Goal: Task Accomplishment & Management: Complete application form

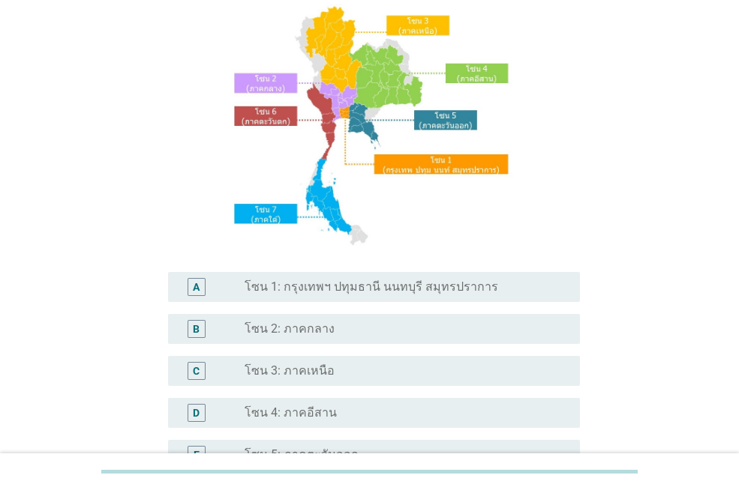
scroll to position [225, 0]
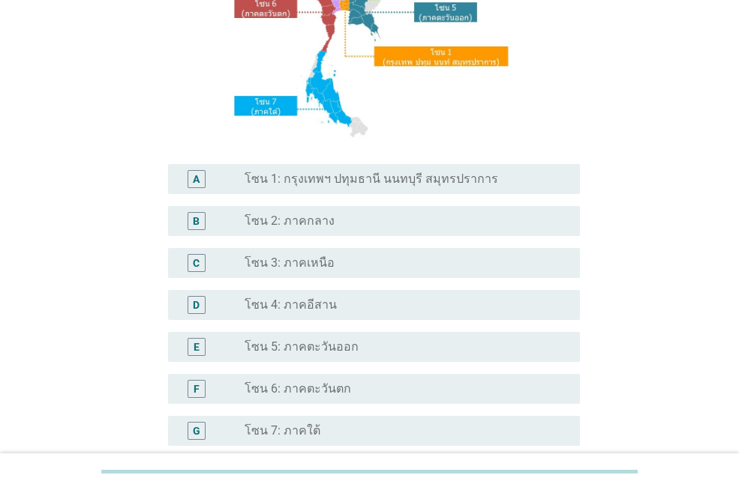
click at [324, 182] on label "โซน 1: กรุงเทพฯ ปทุมธานี นนทบุรี สมุทรปราการ" at bounding box center [370, 179] width 253 height 15
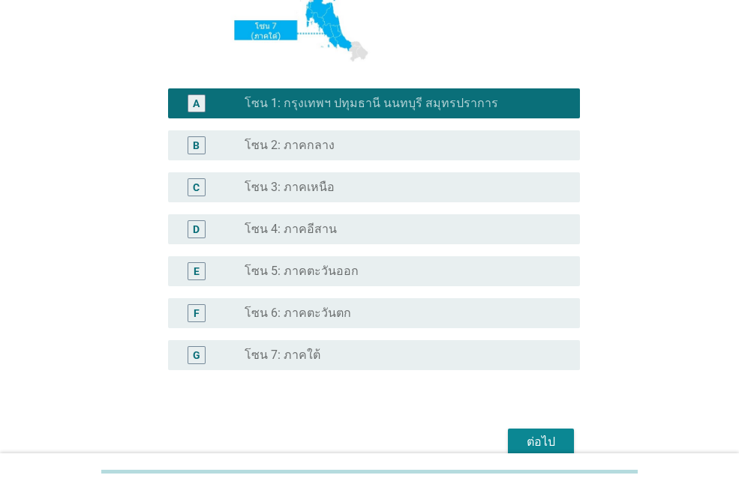
scroll to position [374, 0]
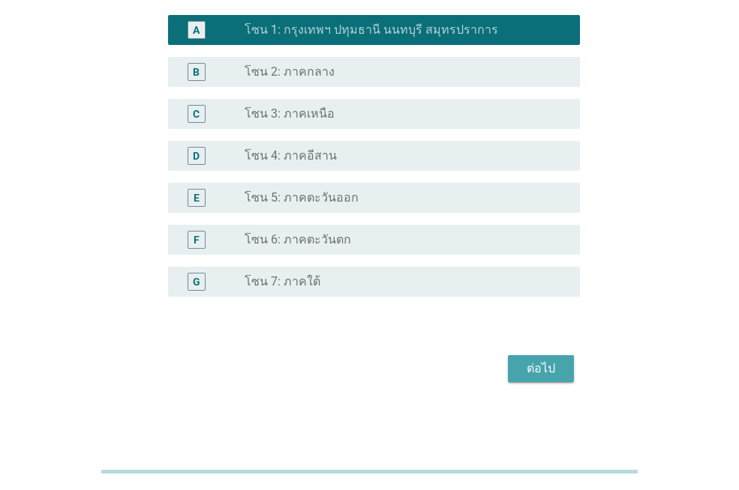
click at [567, 370] on button "ต่อไป" at bounding box center [541, 368] width 66 height 27
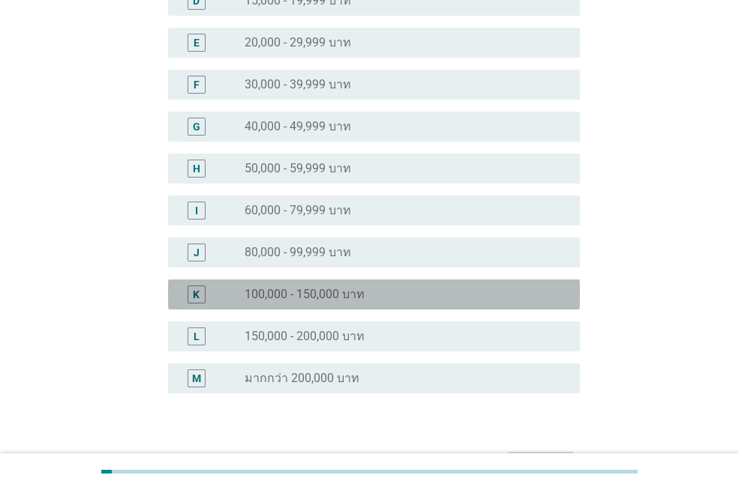
click at [340, 283] on div "K radio_button_unchecked 100,000 - 150,000 บาท" at bounding box center [374, 295] width 412 height 30
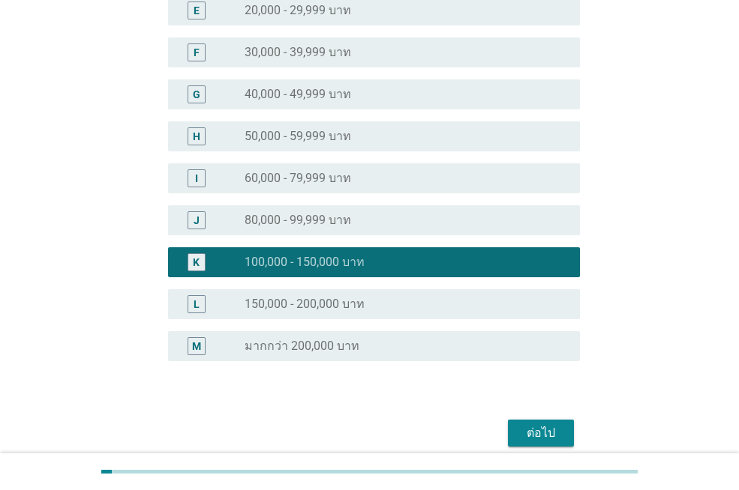
scroll to position [321, 0]
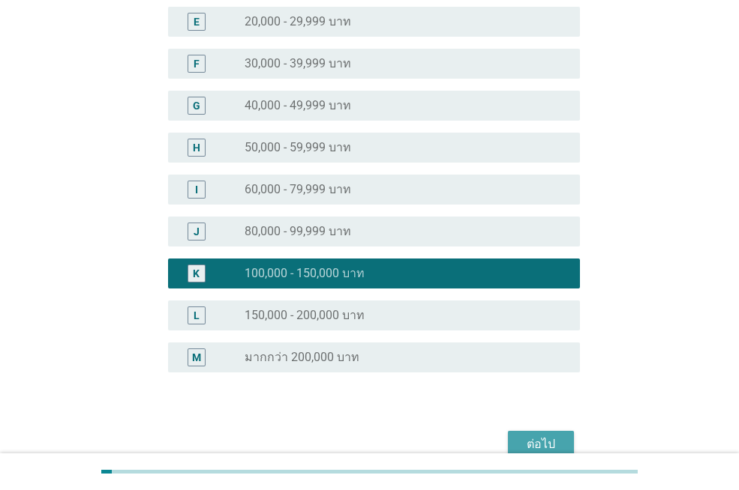
click at [556, 434] on button "ต่อไป" at bounding box center [541, 444] width 66 height 27
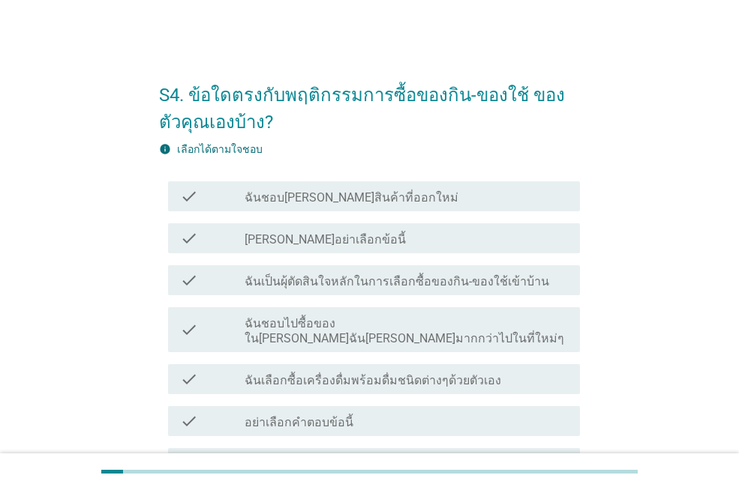
scroll to position [190, 0]
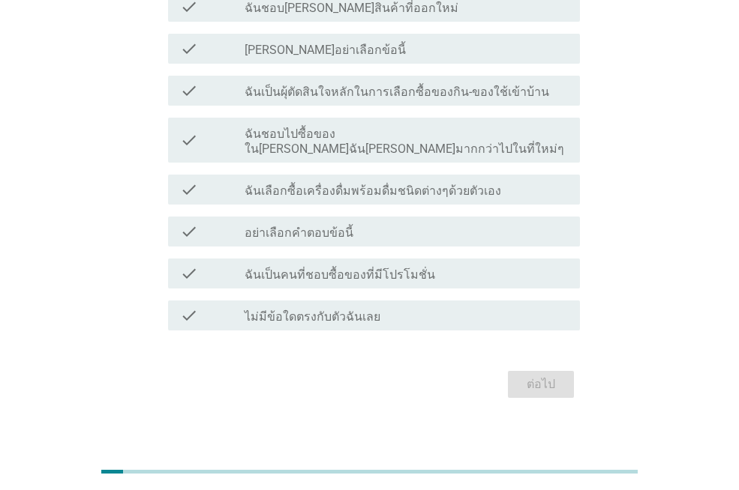
click at [363, 223] on div "check_box_outline_blank อย่าเลือกคำตอบข้อนี้" at bounding box center [405, 232] width 323 height 18
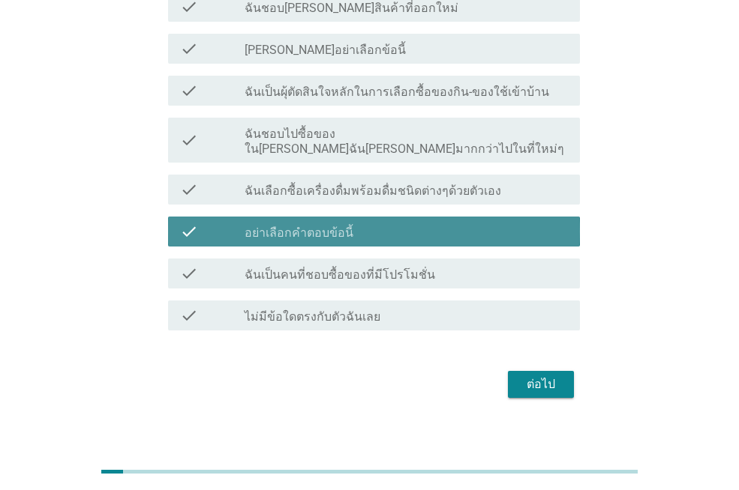
click at [399, 224] on div "check_box_outline_blank อย่าเลือกคำตอบข้อนี้" at bounding box center [405, 232] width 323 height 18
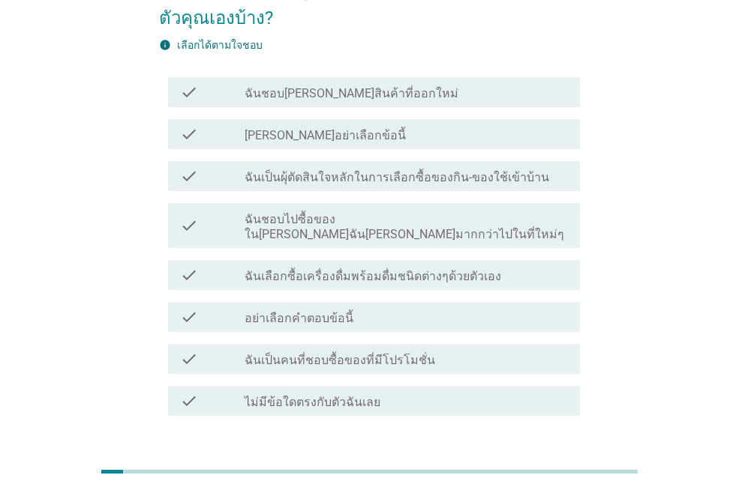
scroll to position [0, 0]
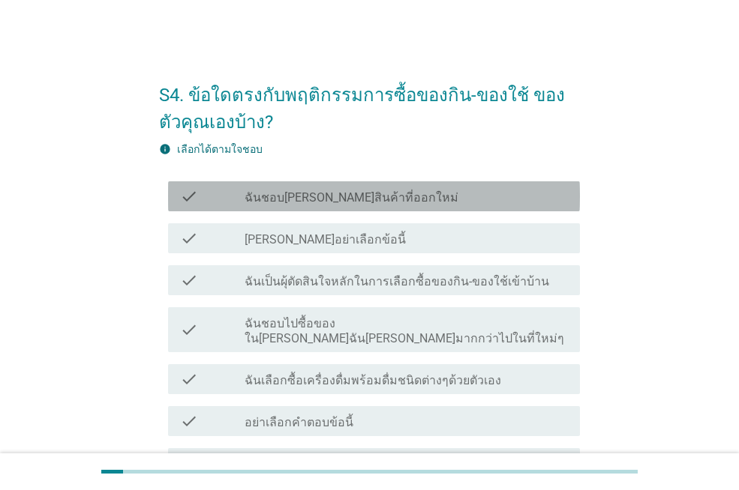
click at [382, 205] on div "check_box_outline_blank ฉันชอบลองสินค้าที่ออกใหม่" at bounding box center [405, 196] width 323 height 18
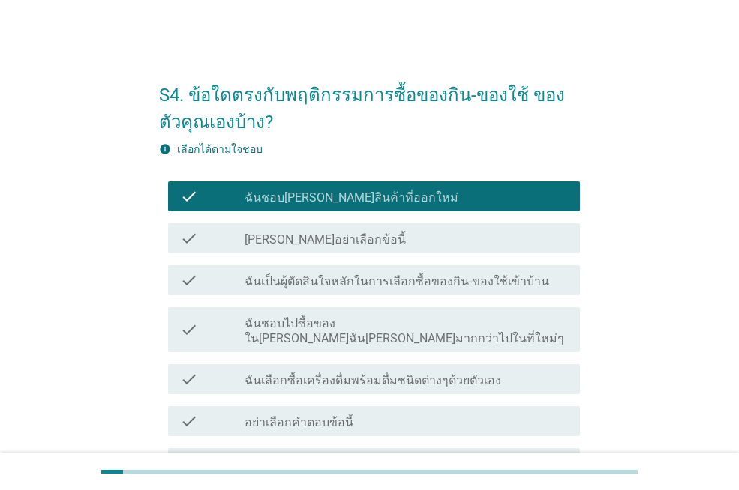
click at [386, 326] on label "ฉันชอบไปซื้อของในที่ที่ฉันคุ้นเคยมากกว่าไปในที่ใหม่ๆ" at bounding box center [405, 331] width 323 height 30
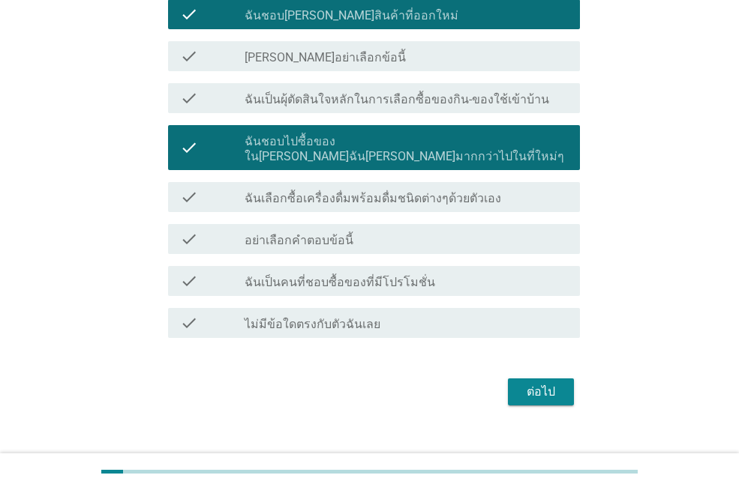
scroll to position [190, 0]
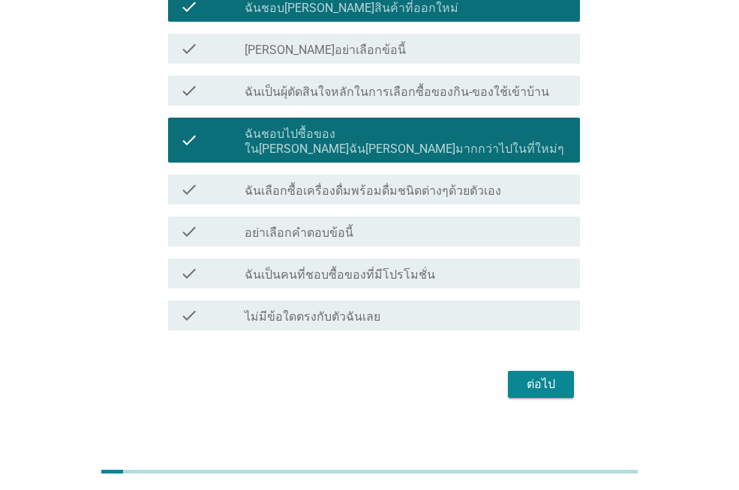
click at [551, 384] on div "ต่อไป" at bounding box center [369, 385] width 421 height 36
click at [551, 376] on div "ต่อไป" at bounding box center [541, 385] width 42 height 18
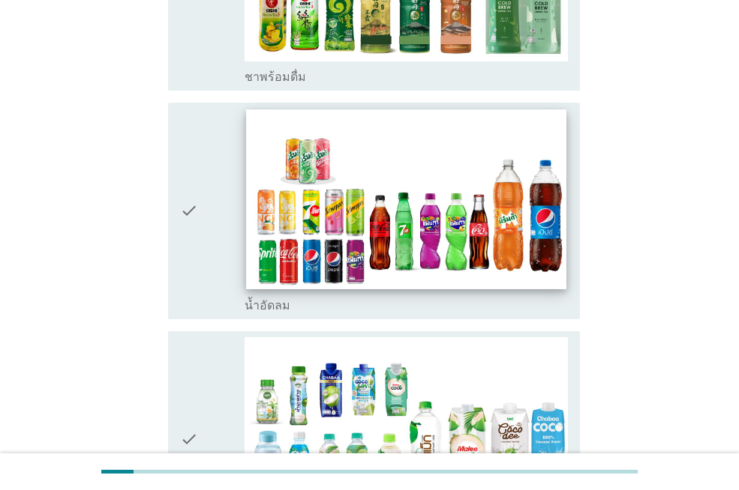
click at [454, 194] on img at bounding box center [405, 199] width 319 height 180
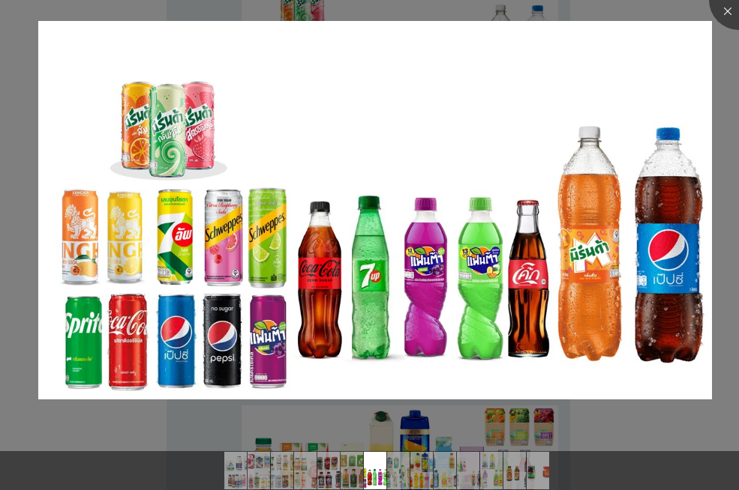
scroll to position [1875, 0]
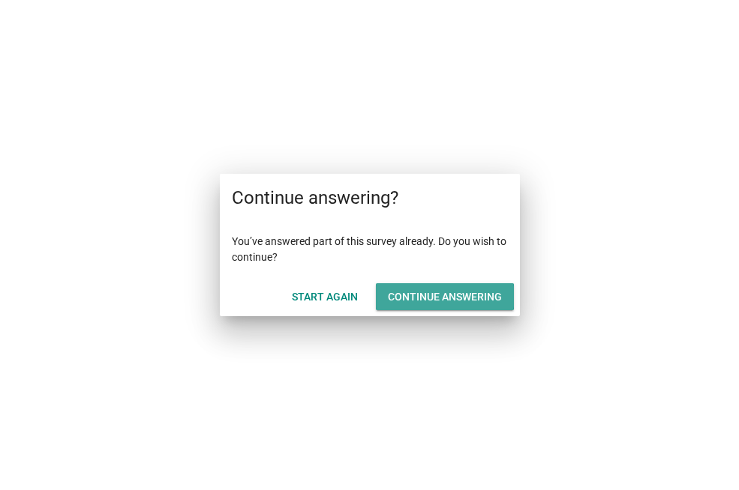
click at [446, 304] on div "Continue answering" at bounding box center [445, 297] width 114 height 16
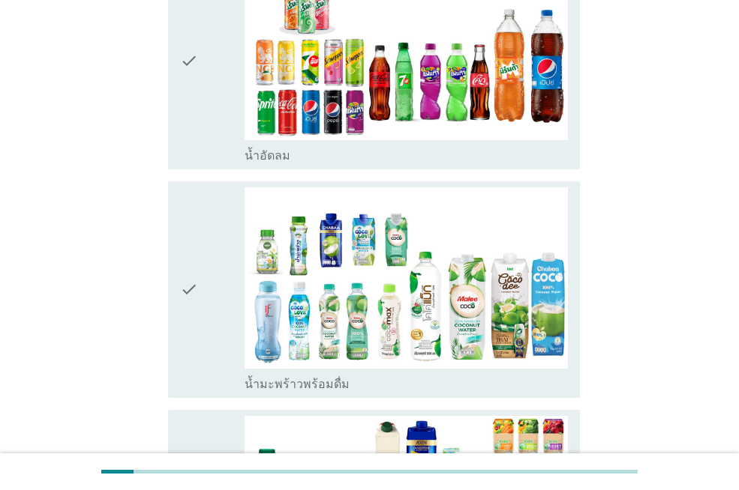
scroll to position [1575, 0]
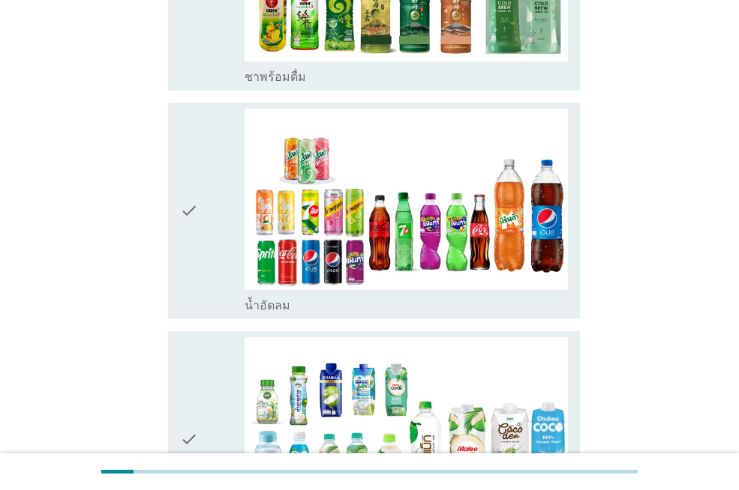
click at [187, 166] on icon "check" at bounding box center [189, 211] width 18 height 205
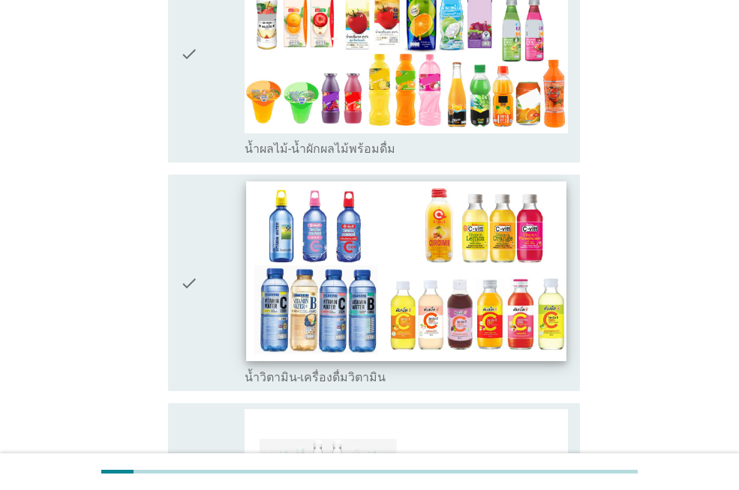
scroll to position [2400, 0]
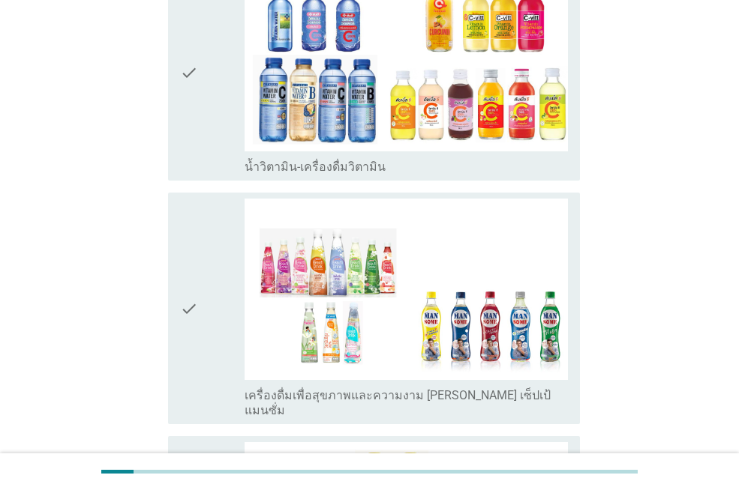
click at [193, 31] on icon "check" at bounding box center [189, 72] width 18 height 205
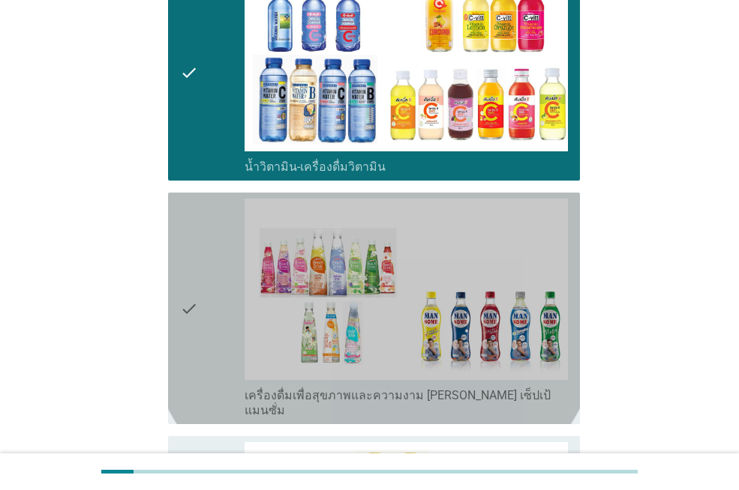
click at [204, 261] on div "check" at bounding box center [212, 309] width 64 height 220
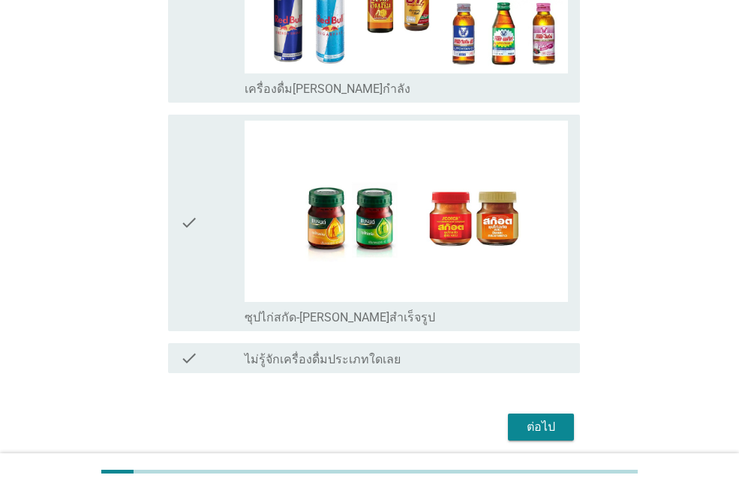
scroll to position [3181, 0]
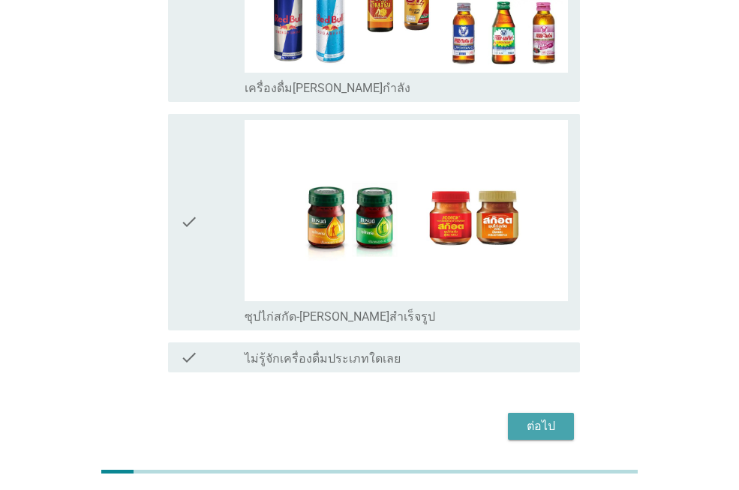
click at [537, 418] on div "ต่อไป" at bounding box center [541, 427] width 42 height 18
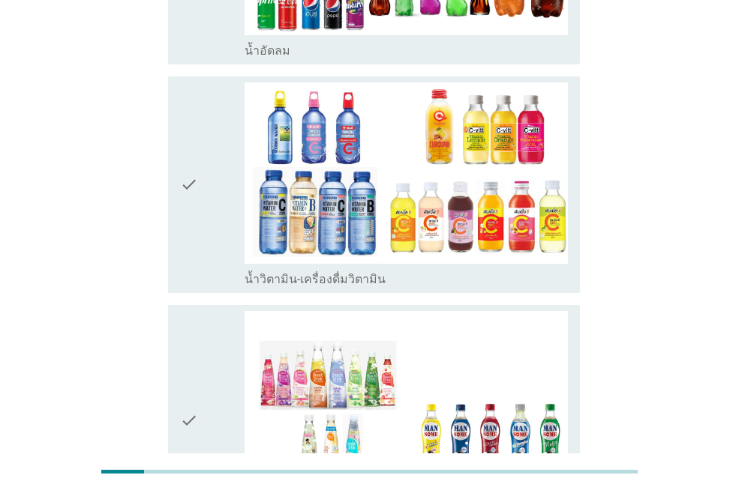
scroll to position [331, 0]
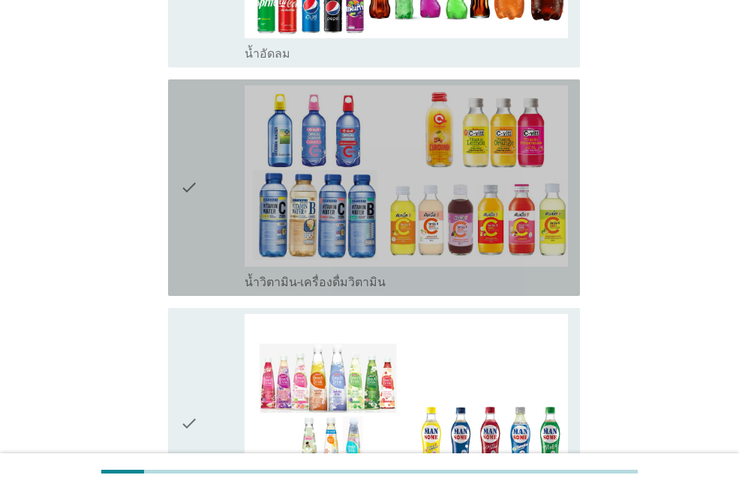
click at [196, 153] on icon "check" at bounding box center [189, 187] width 18 height 205
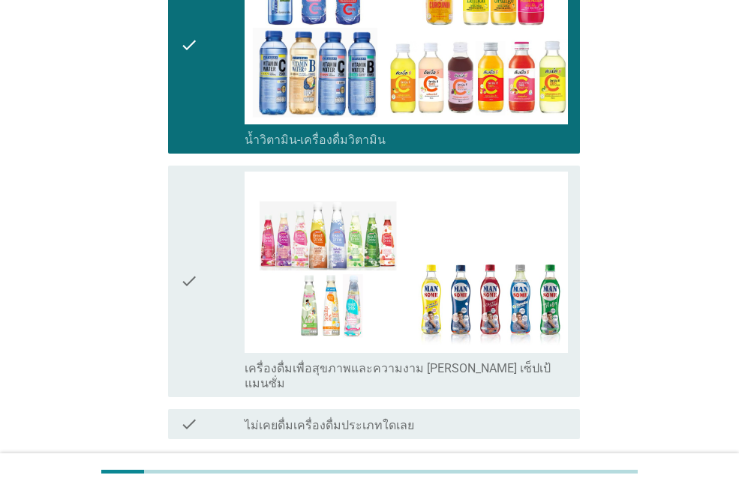
scroll to position [556, 0]
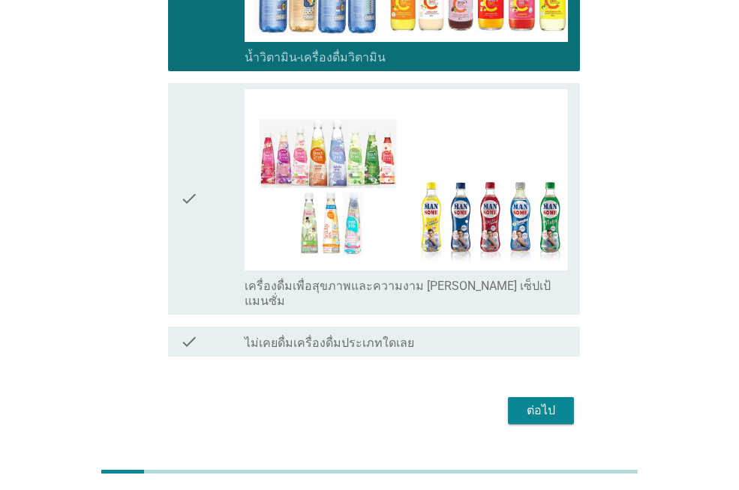
click at [541, 402] on div "ต่อไป" at bounding box center [541, 411] width 42 height 18
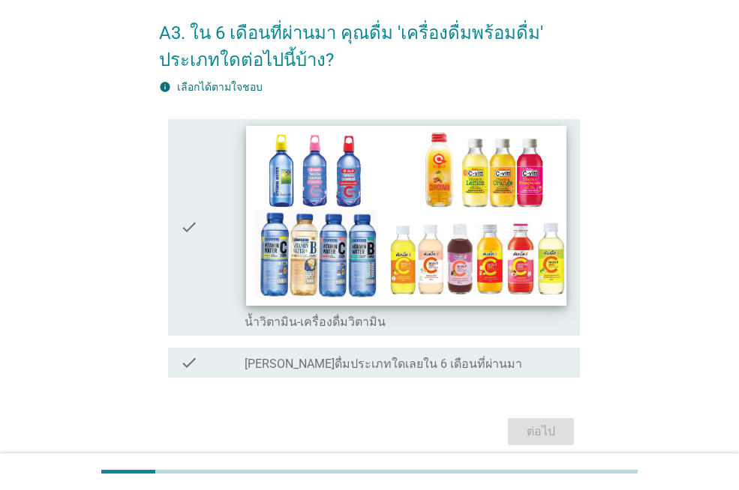
scroll to position [124, 0]
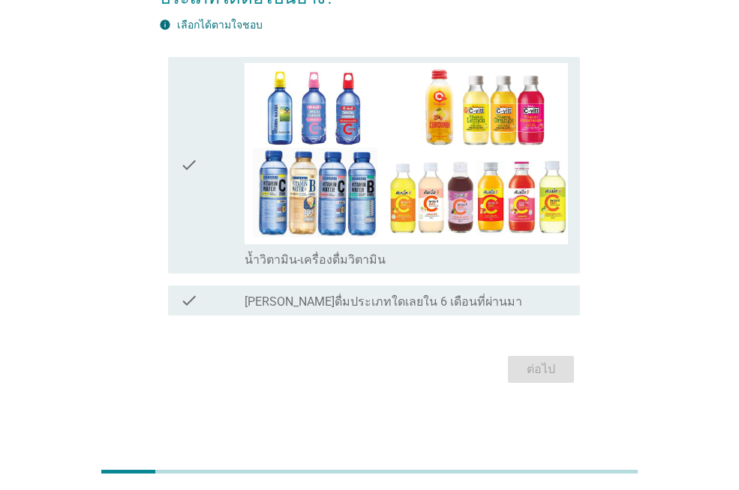
click at [186, 167] on icon "check" at bounding box center [189, 165] width 18 height 205
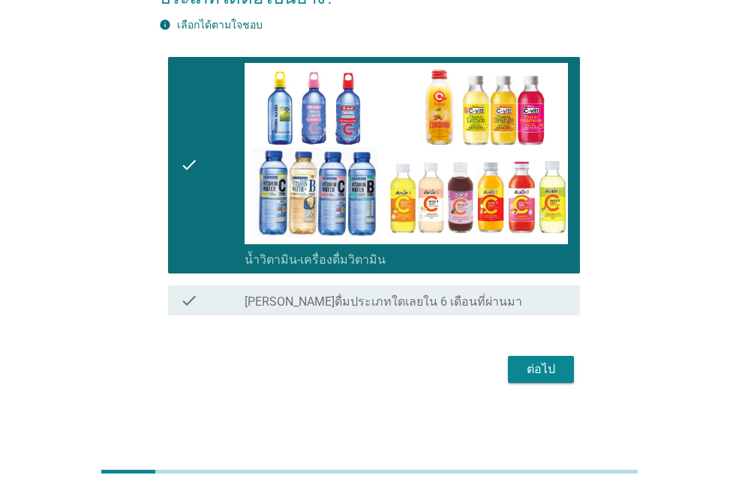
click at [546, 379] on button "ต่อไป" at bounding box center [541, 369] width 66 height 27
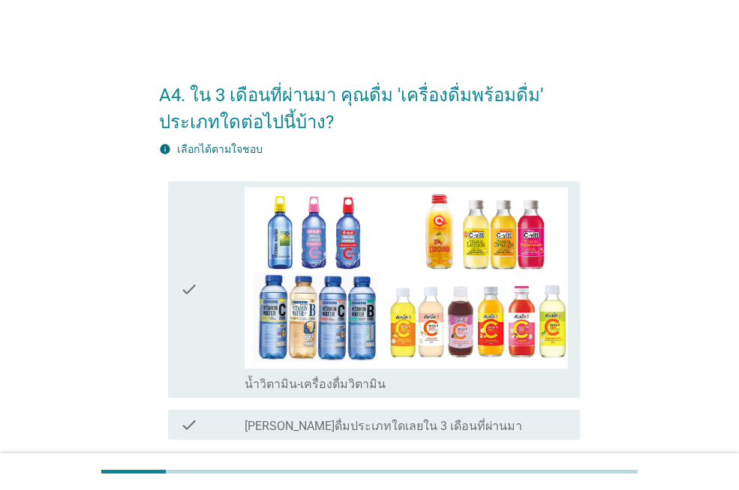
click at [192, 288] on icon "check" at bounding box center [189, 289] width 18 height 205
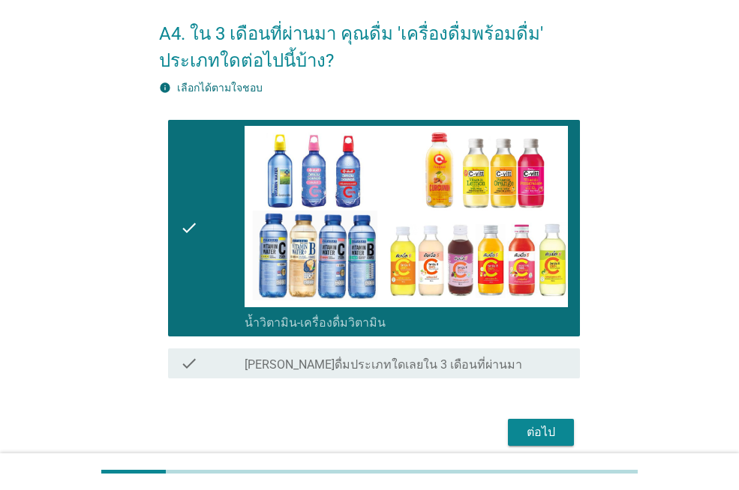
scroll to position [124, 0]
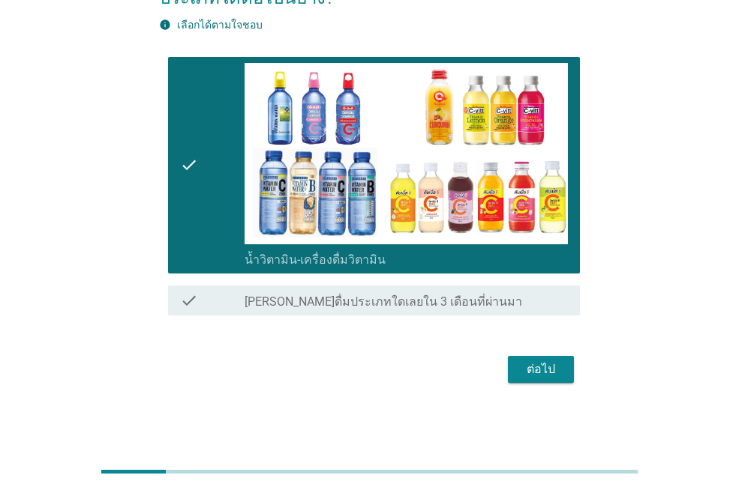
click at [538, 373] on div "ต่อไป" at bounding box center [541, 370] width 42 height 18
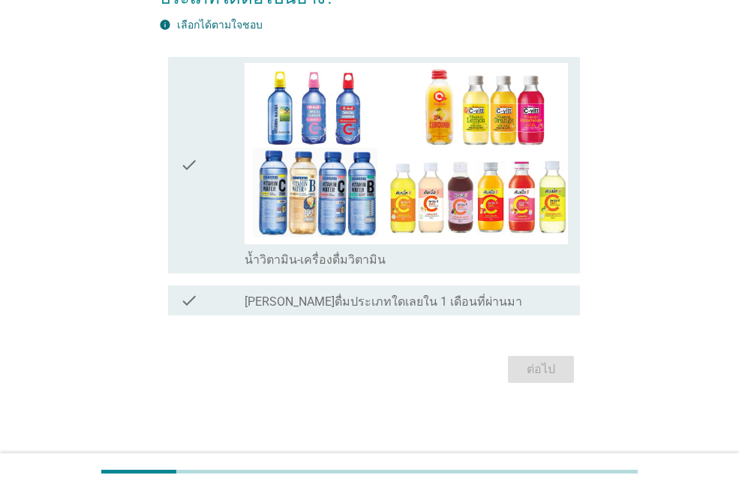
scroll to position [0, 0]
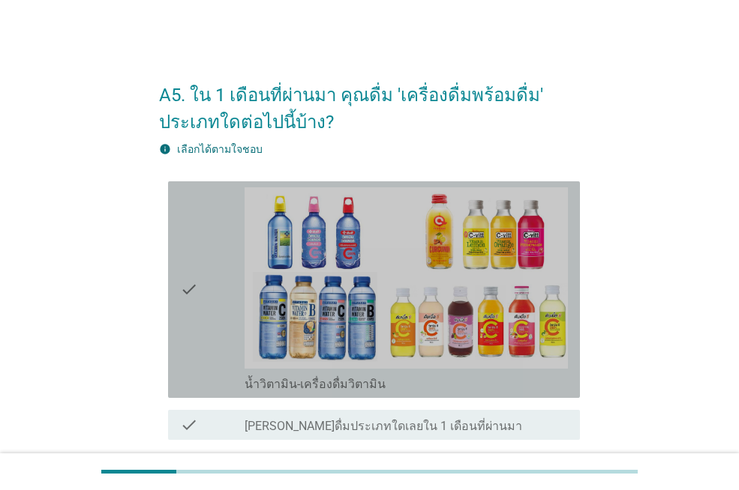
click at [195, 292] on icon "check" at bounding box center [189, 289] width 18 height 205
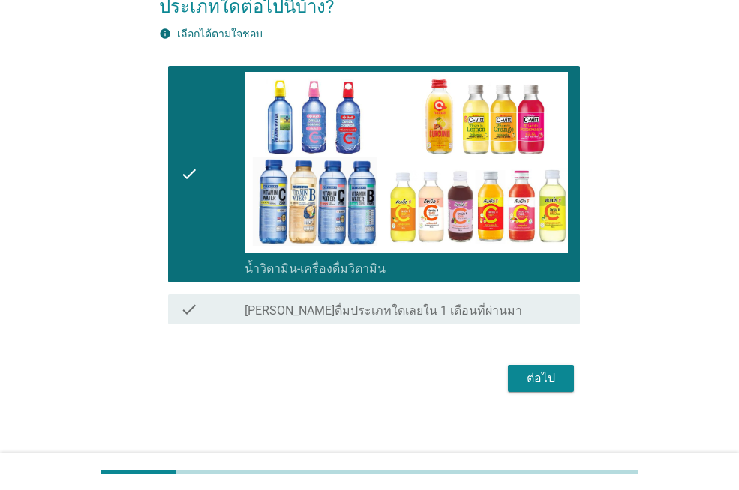
scroll to position [124, 0]
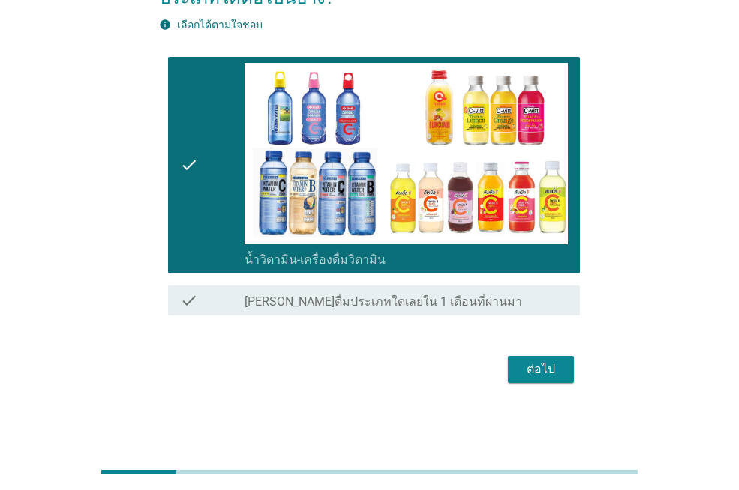
click at [540, 352] on div "ต่อไป" at bounding box center [369, 370] width 421 height 36
click at [539, 373] on div "ต่อไป" at bounding box center [541, 370] width 42 height 18
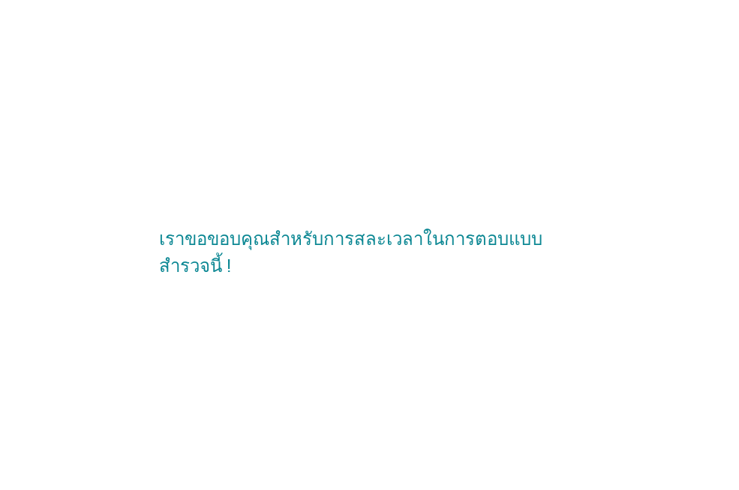
scroll to position [0, 0]
